Goal: Task Accomplishment & Management: Complete application form

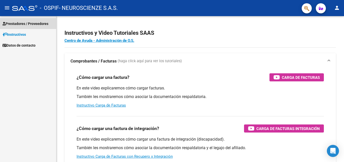
click at [15, 24] on span "Prestadores / Proveedores" at bounding box center [26, 24] width 46 height 6
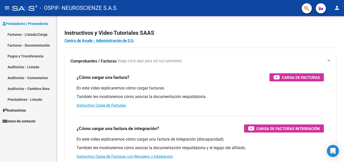
click at [19, 34] on link "Facturas - Listado/Carga" at bounding box center [28, 34] width 56 height 11
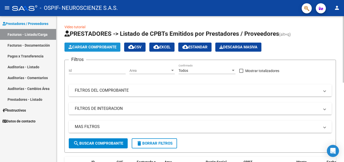
click at [76, 49] on span "Cargar Comprobante" at bounding box center [92, 47] width 48 height 5
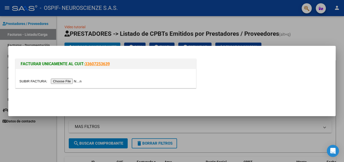
click at [29, 80] on input "file" at bounding box center [51, 80] width 64 height 5
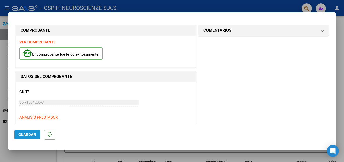
click at [34, 136] on span "Guardar" at bounding box center [27, 134] width 18 height 5
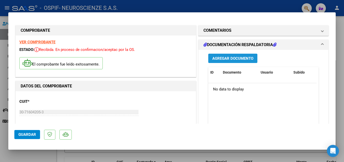
click at [229, 59] on span "Agregar Documento" at bounding box center [232, 58] width 41 height 5
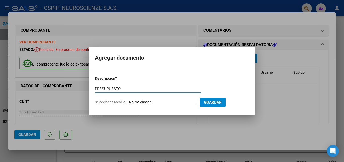
type input "PRESUPUESTO"
click at [146, 100] on input "Seleccionar Archivo" at bounding box center [162, 102] width 67 height 5
type input "C:\fakepath\PRESUPUESTO FIBRO [PERSON_NAME] N2001.pdf"
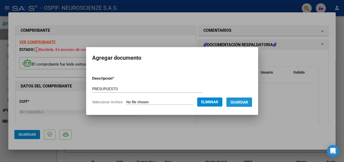
click at [230, 104] on span "Guardar" at bounding box center [239, 102] width 18 height 5
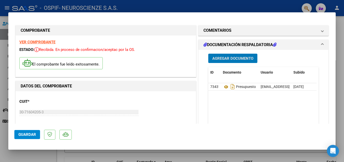
click at [21, 138] on button "Guardar" at bounding box center [27, 134] width 26 height 9
click at [26, 133] on span "Guardar" at bounding box center [27, 134] width 18 height 5
click at [241, 4] on div at bounding box center [172, 81] width 344 height 162
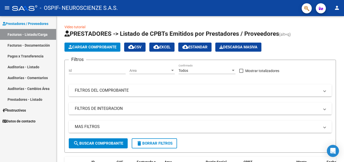
click at [28, 31] on link "Facturas - Listado/Carga" at bounding box center [28, 34] width 56 height 11
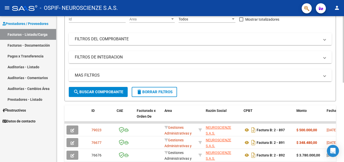
scroll to position [77, 0]
